Goal: Download file/media

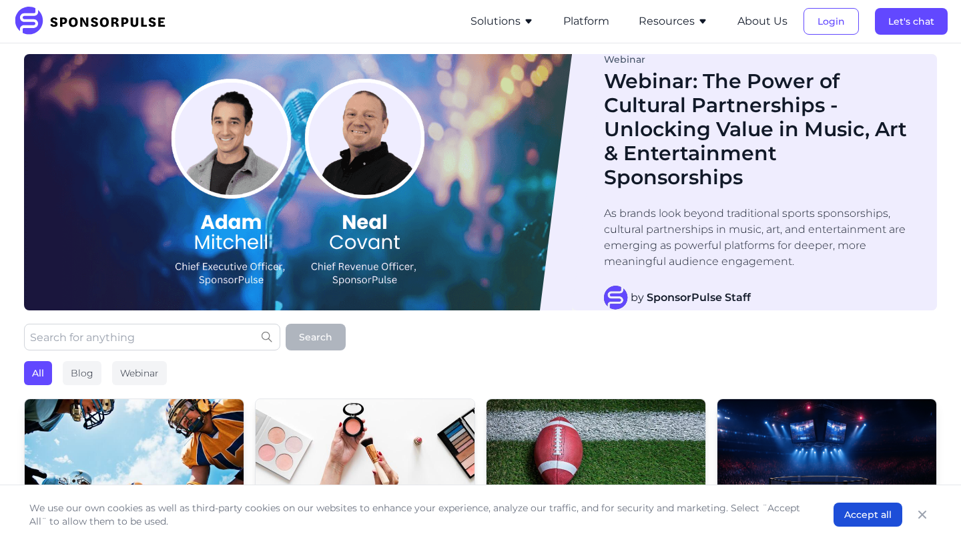
scroll to position [229, 0]
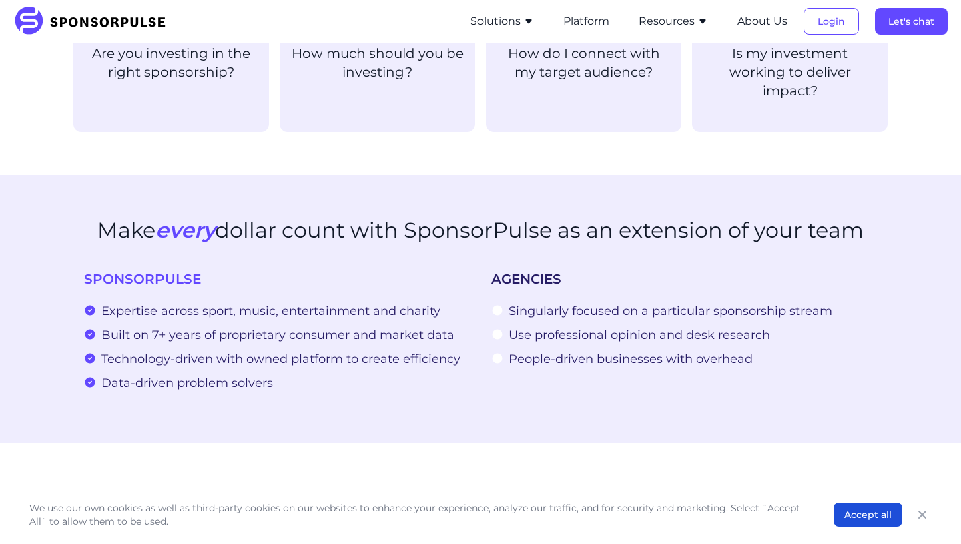
scroll to position [1610, 0]
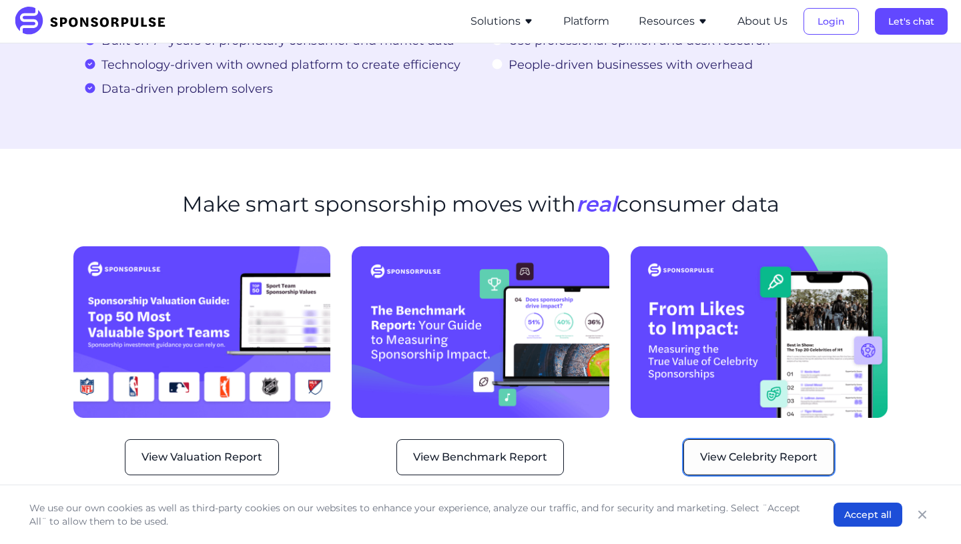
click at [739, 443] on button "View Celebrity Report" at bounding box center [759, 457] width 151 height 36
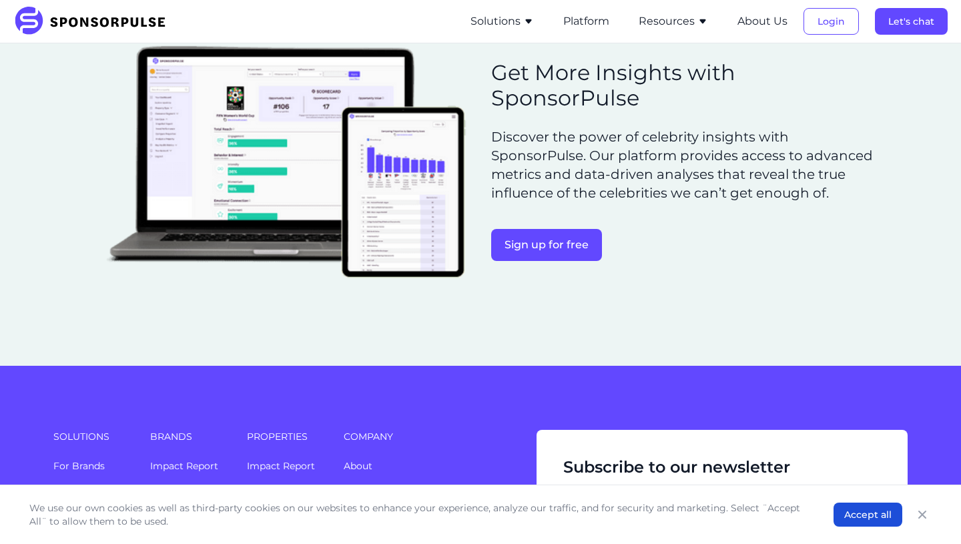
scroll to position [1229, 0]
